Goal: Information Seeking & Learning: Learn about a topic

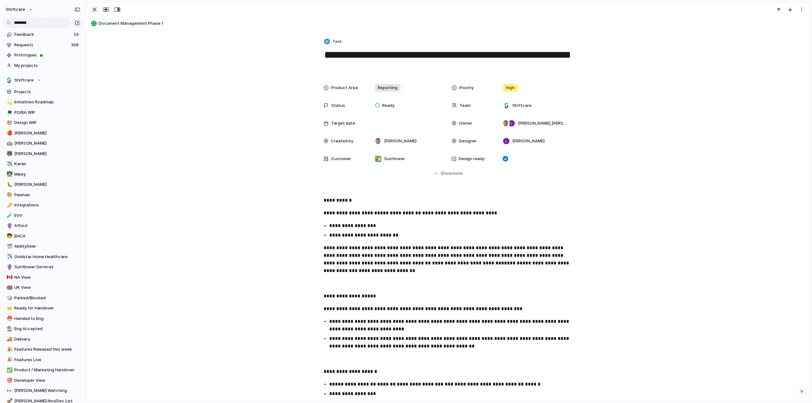
scroll to position [696, 0]
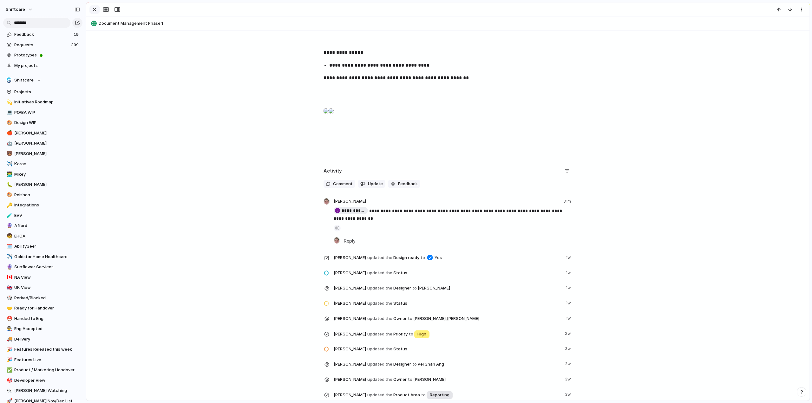
click at [91, 8] on div "button" at bounding box center [95, 10] width 8 height 8
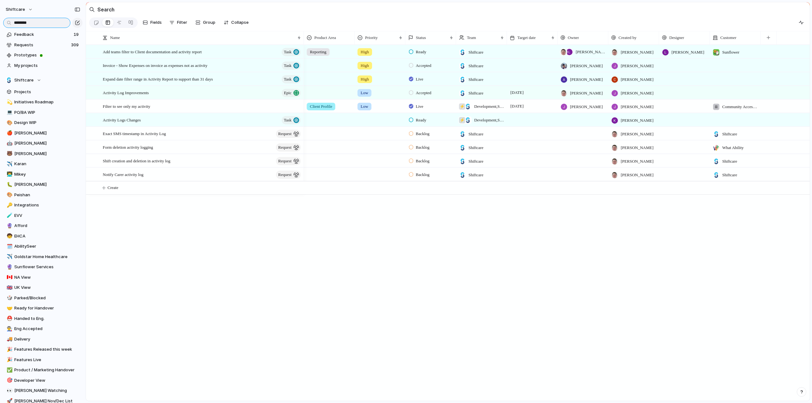
click at [41, 27] on input "********" at bounding box center [36, 23] width 67 height 10
click at [39, 25] on input "********" at bounding box center [36, 23] width 67 height 10
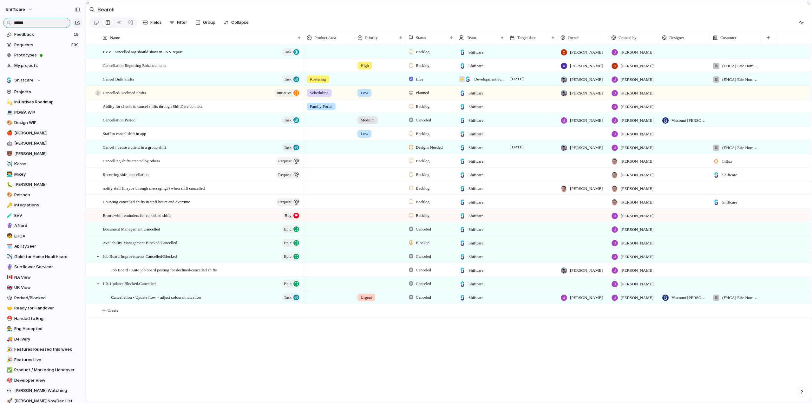
type input "******"
click at [95, 96] on div at bounding box center [98, 93] width 6 height 6
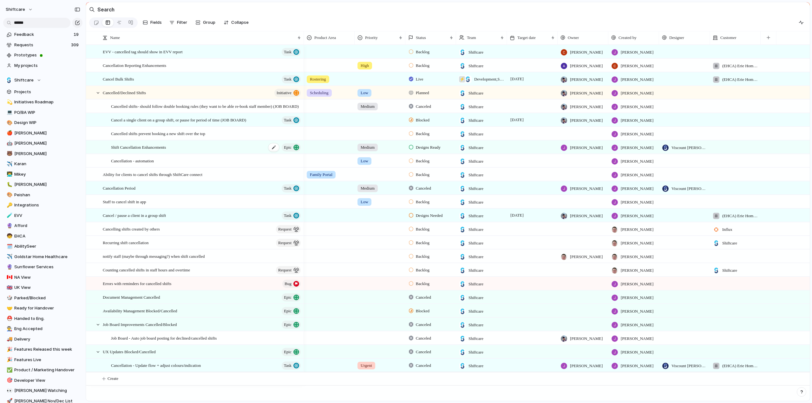
click at [139, 151] on span "Shift Cancellation Enhancements" at bounding box center [138, 146] width 55 height 7
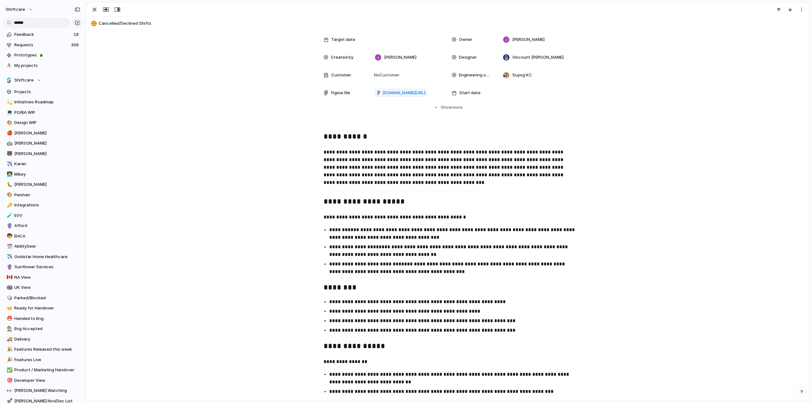
scroll to position [63, 0]
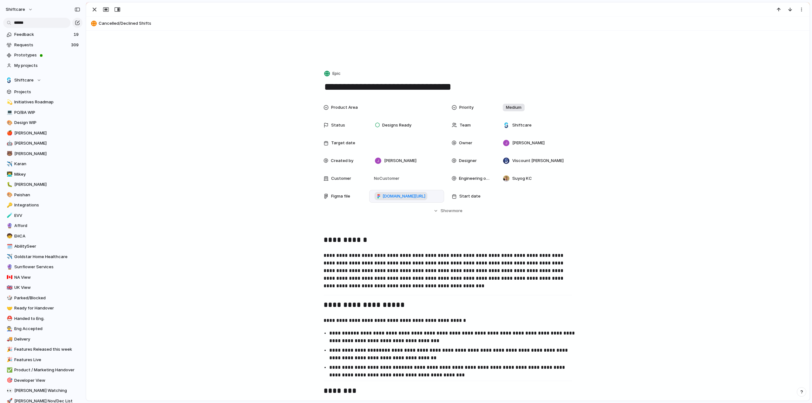
click at [394, 196] on span "[DOMAIN_NAME][URL]" at bounding box center [404, 196] width 43 height 6
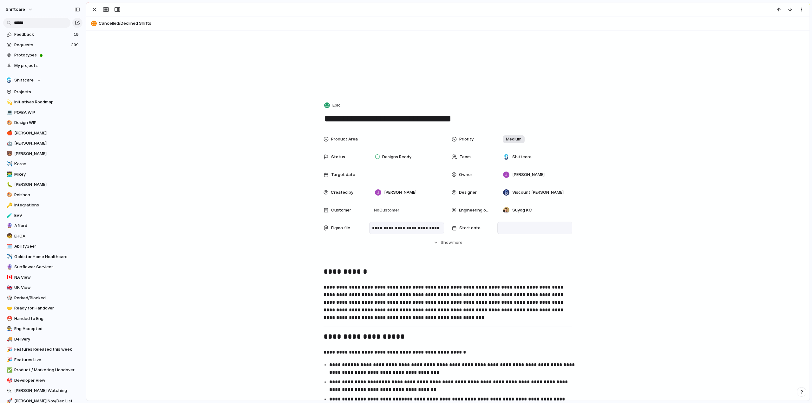
scroll to position [0, 0]
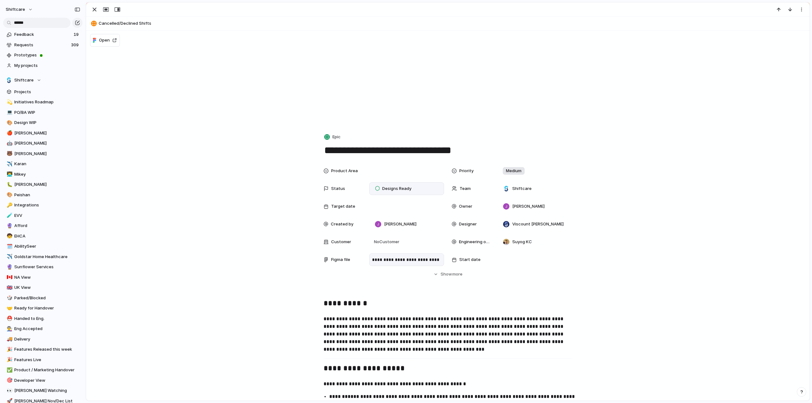
click at [383, 189] on span "Designs Ready" at bounding box center [396, 189] width 29 height 6
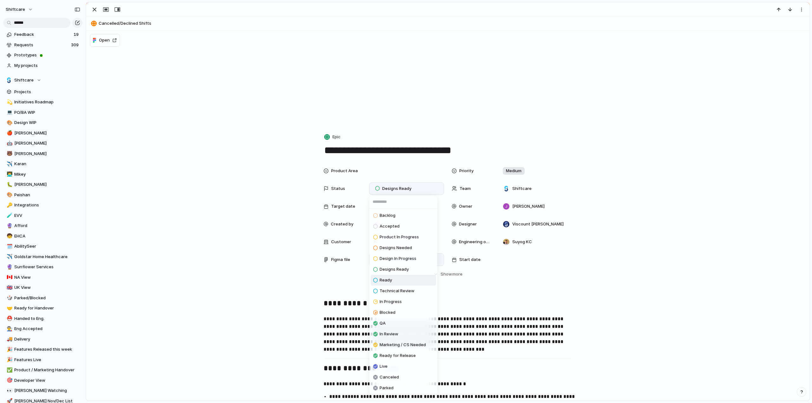
click at [394, 280] on li "Ready" at bounding box center [403, 280] width 65 height 11
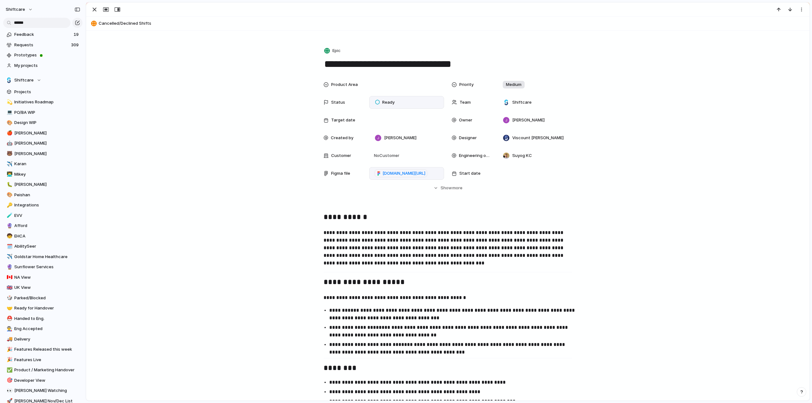
scroll to position [63, 0]
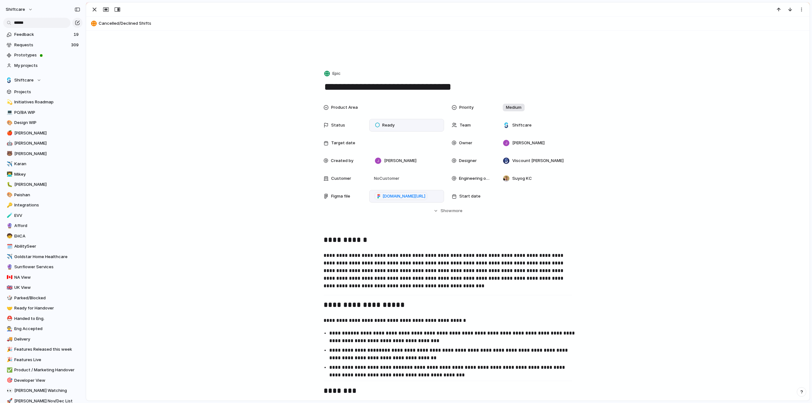
click at [390, 125] on span "Ready" at bounding box center [388, 125] width 12 height 6
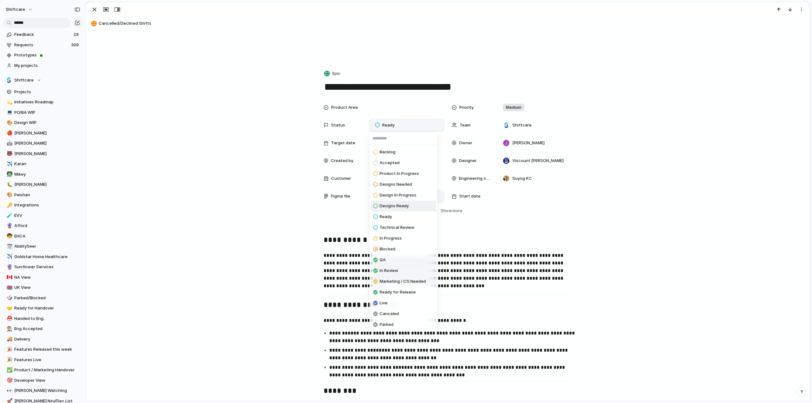
click at [390, 206] on span "Designs Ready" at bounding box center [394, 206] width 29 height 6
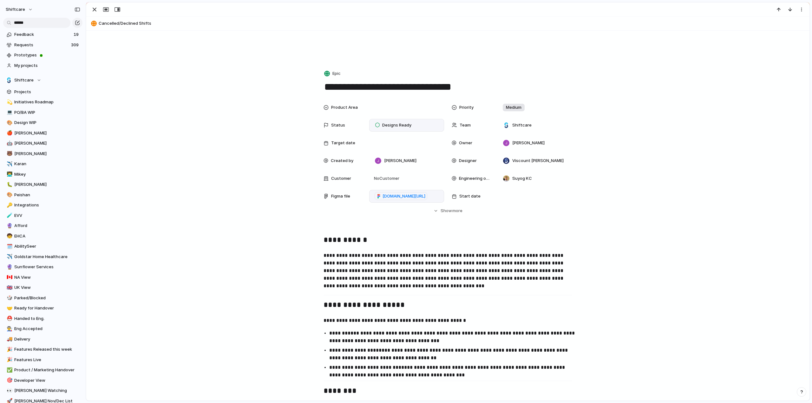
click at [211, 186] on div "Product Area Priority Medium Status Designs Ready Team Shiftcare Target date Ow…" at bounding box center [448, 157] width 708 height 113
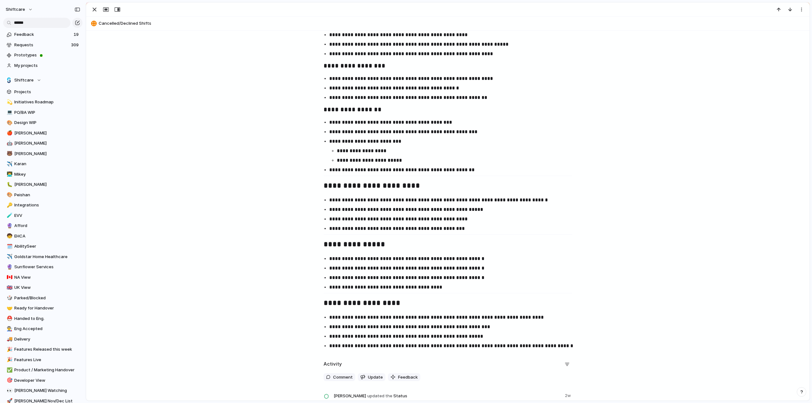
scroll to position [1269, 0]
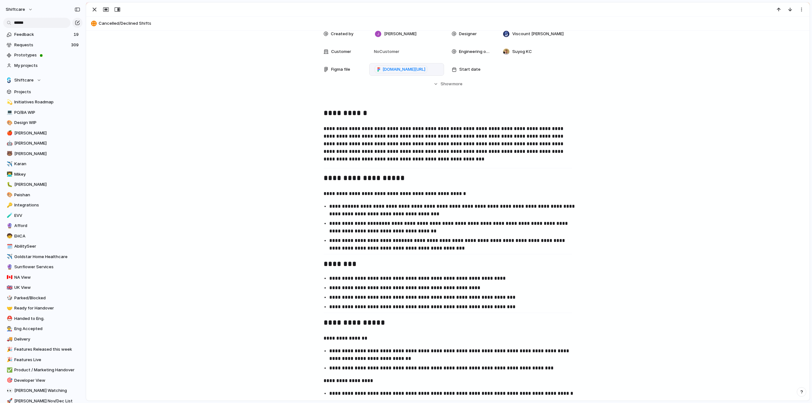
scroll to position [0, 0]
